Goal: Information Seeking & Learning: Learn about a topic

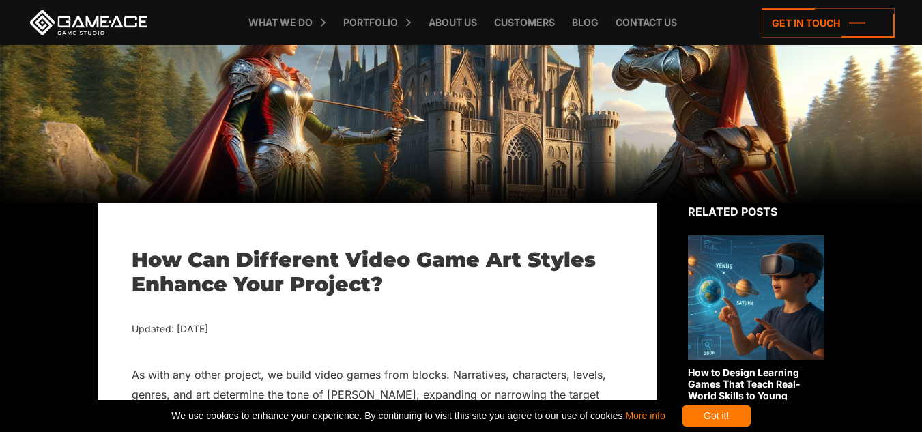
scroll to position [137, 0]
drag, startPoint x: 0, startPoint y: 0, endPoint x: 646, endPoint y: 139, distance: 660.5
click at [646, 139] on div at bounding box center [461, 56] width 922 height 295
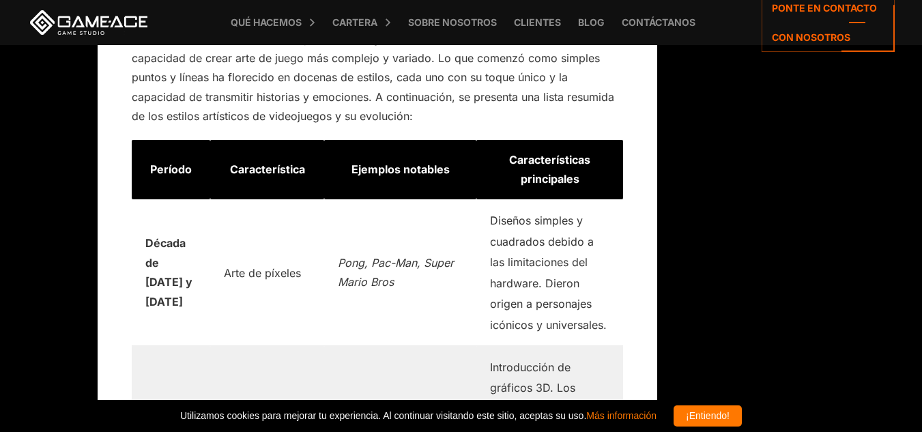
scroll to position [2126, 0]
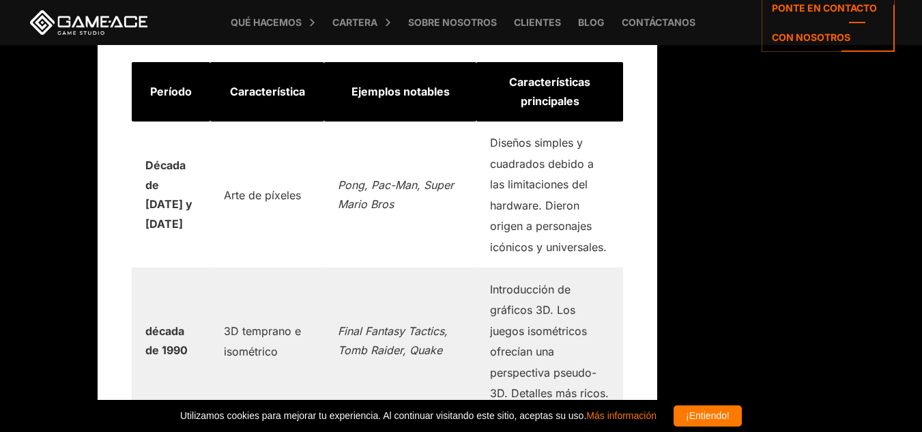
drag, startPoint x: 606, startPoint y: 102, endPoint x: 834, endPoint y: 132, distance: 230.1
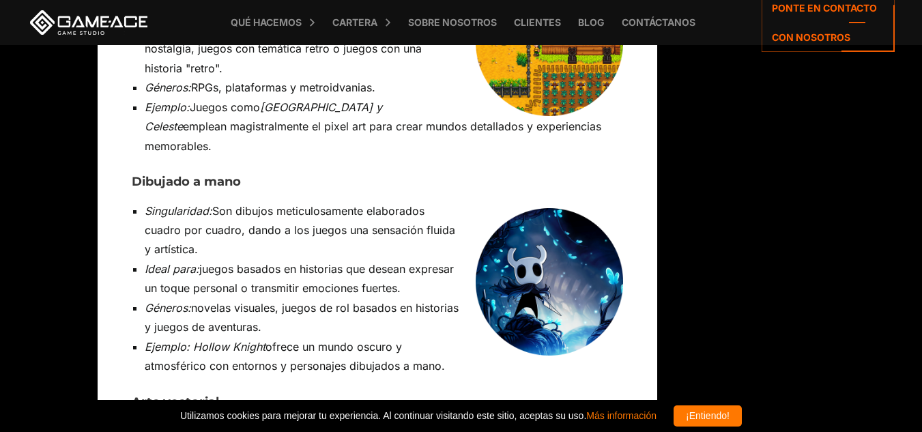
scroll to position [4925, 0]
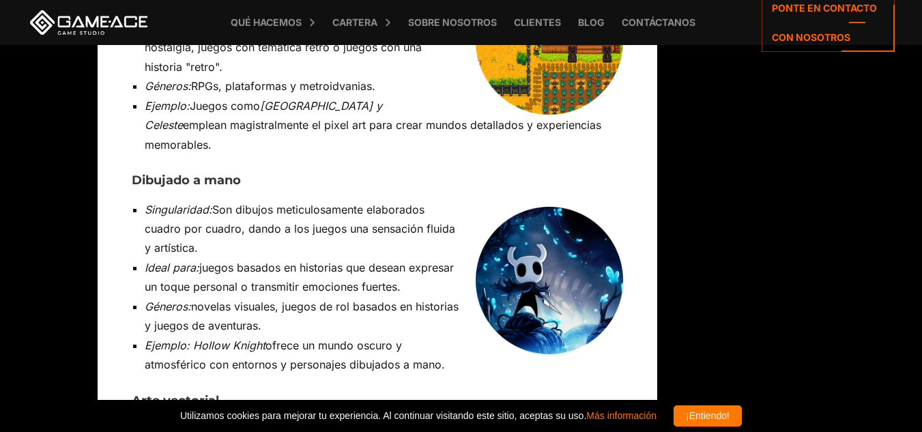
click at [526, 207] on img at bounding box center [549, 280] width 147 height 147
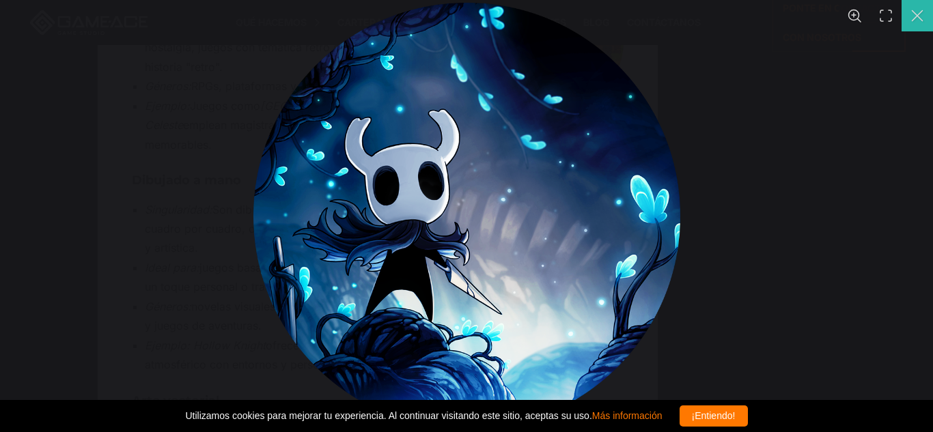
click at [918, 18] on button "You can close this modal content with the ESC key" at bounding box center [916, 15] width 31 height 31
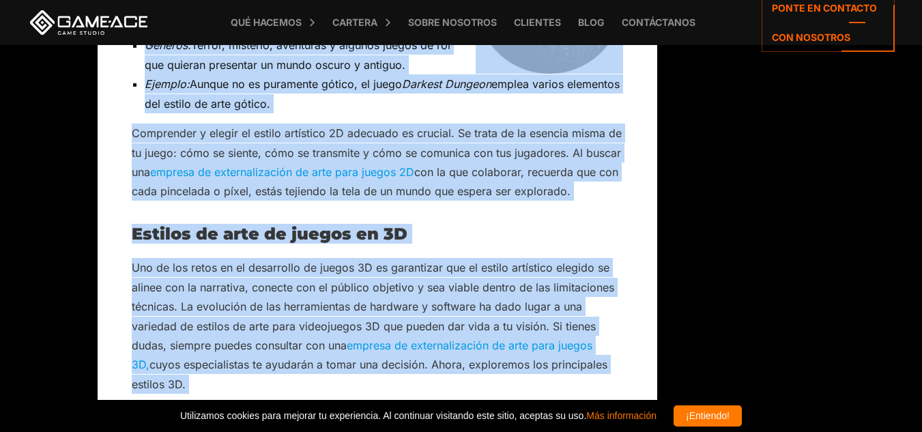
scroll to position [7305, 0]
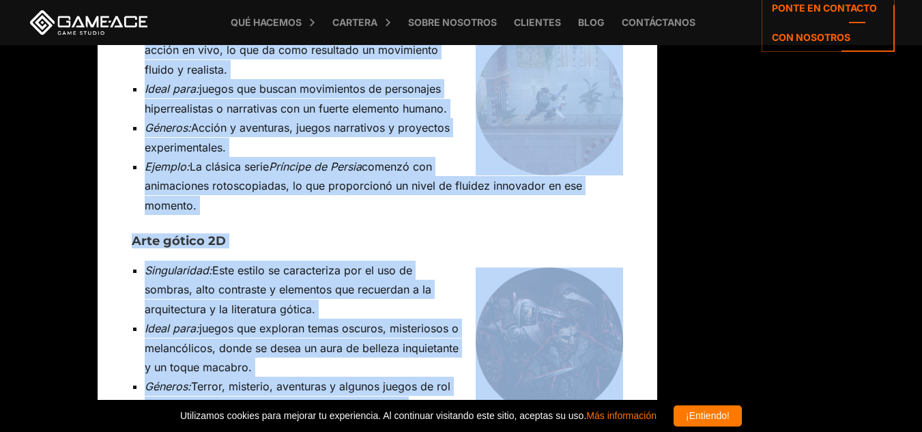
drag, startPoint x: 130, startPoint y: 115, endPoint x: 348, endPoint y: 234, distance: 248.4
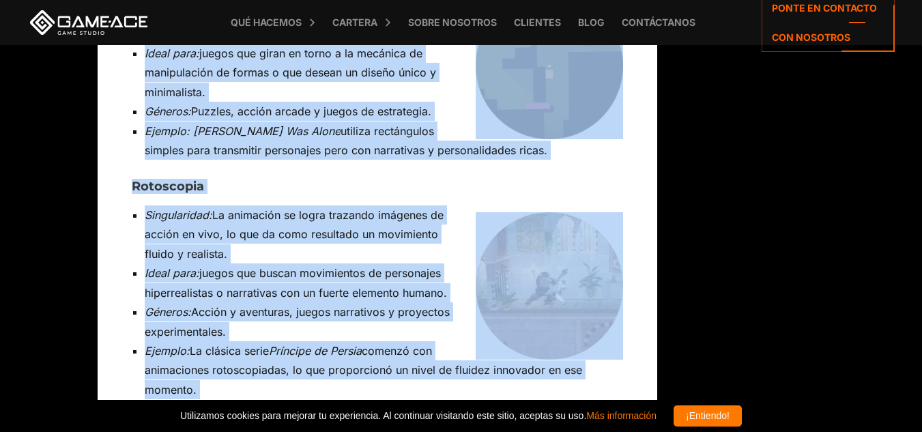
scroll to position [7100, 0]
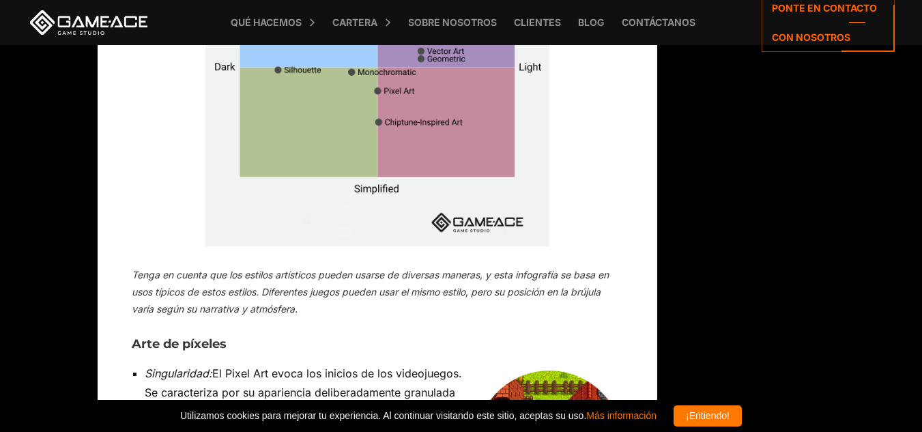
scroll to position [4642, 0]
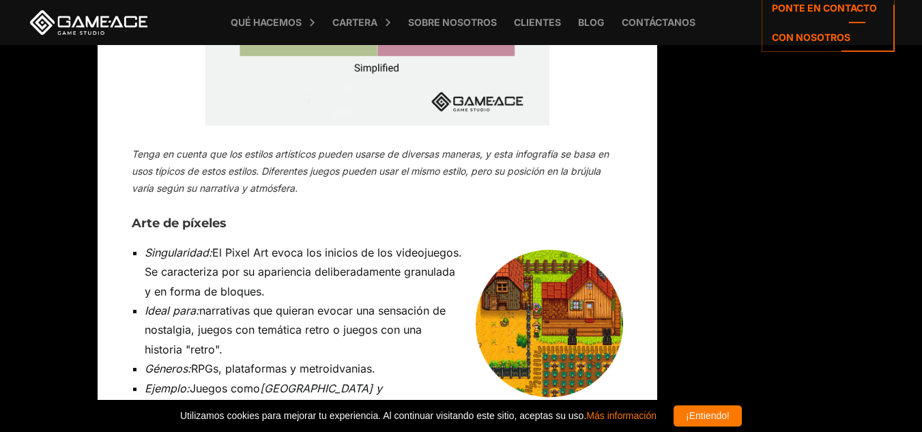
drag, startPoint x: 133, startPoint y: 53, endPoint x: 589, endPoint y: 242, distance: 493.7
copy div "Arte de píxeles Singularidad: El Pixel Art evoca los inicios de los videojuegos…"
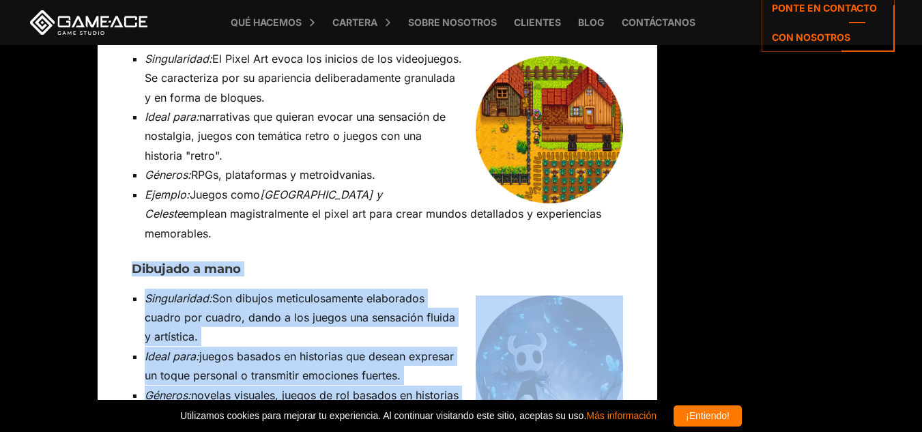
scroll to position [4847, 0]
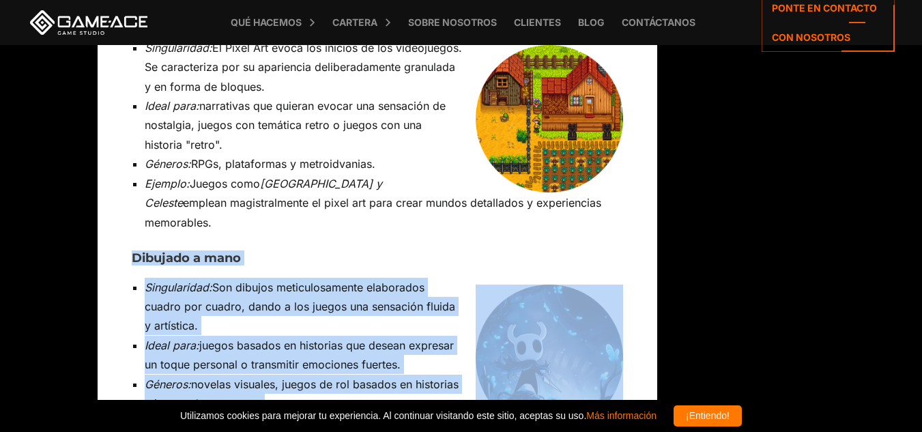
drag, startPoint x: 129, startPoint y: 205, endPoint x: 464, endPoint y: 267, distance: 340.1
copy div "Dibujado a mano Singularidad: Son dibujos meticulosamente elaborados cuadro por…"
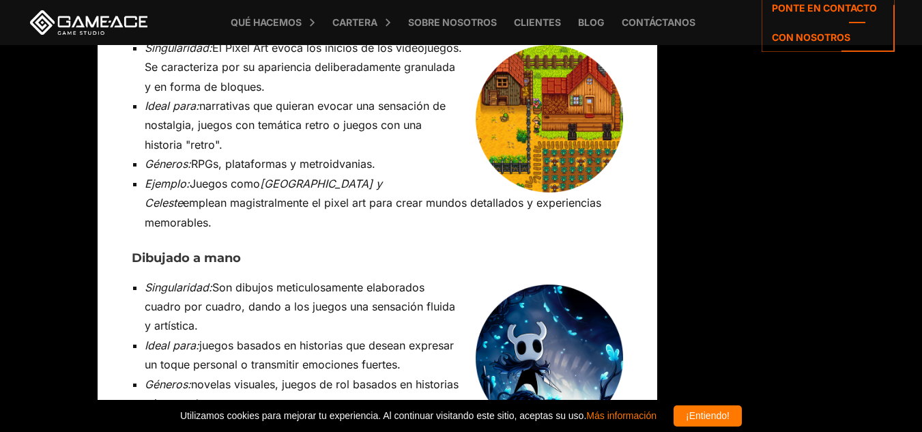
drag, startPoint x: 131, startPoint y: 70, endPoint x: 449, endPoint y: 255, distance: 367.4
copy div "Dibujado a mano Singularidad: Son dibujos meticulosamente elaborados cuadro por…"
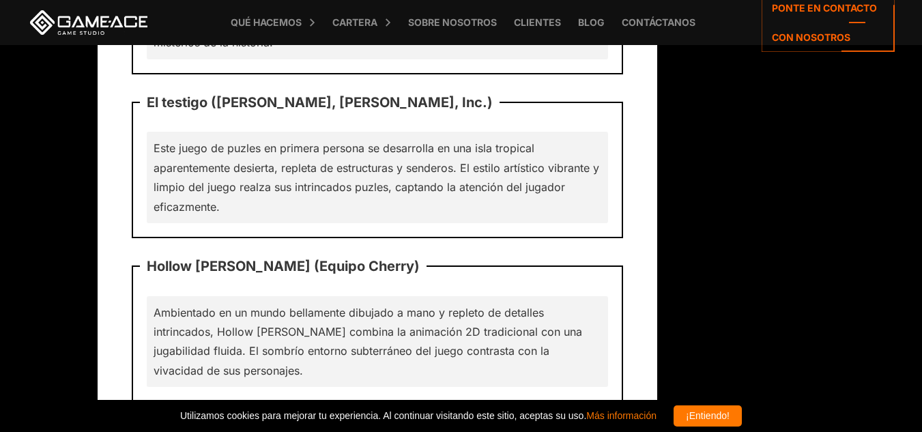
scroll to position [12186, 0]
